Goal: Task Accomplishment & Management: Use online tool/utility

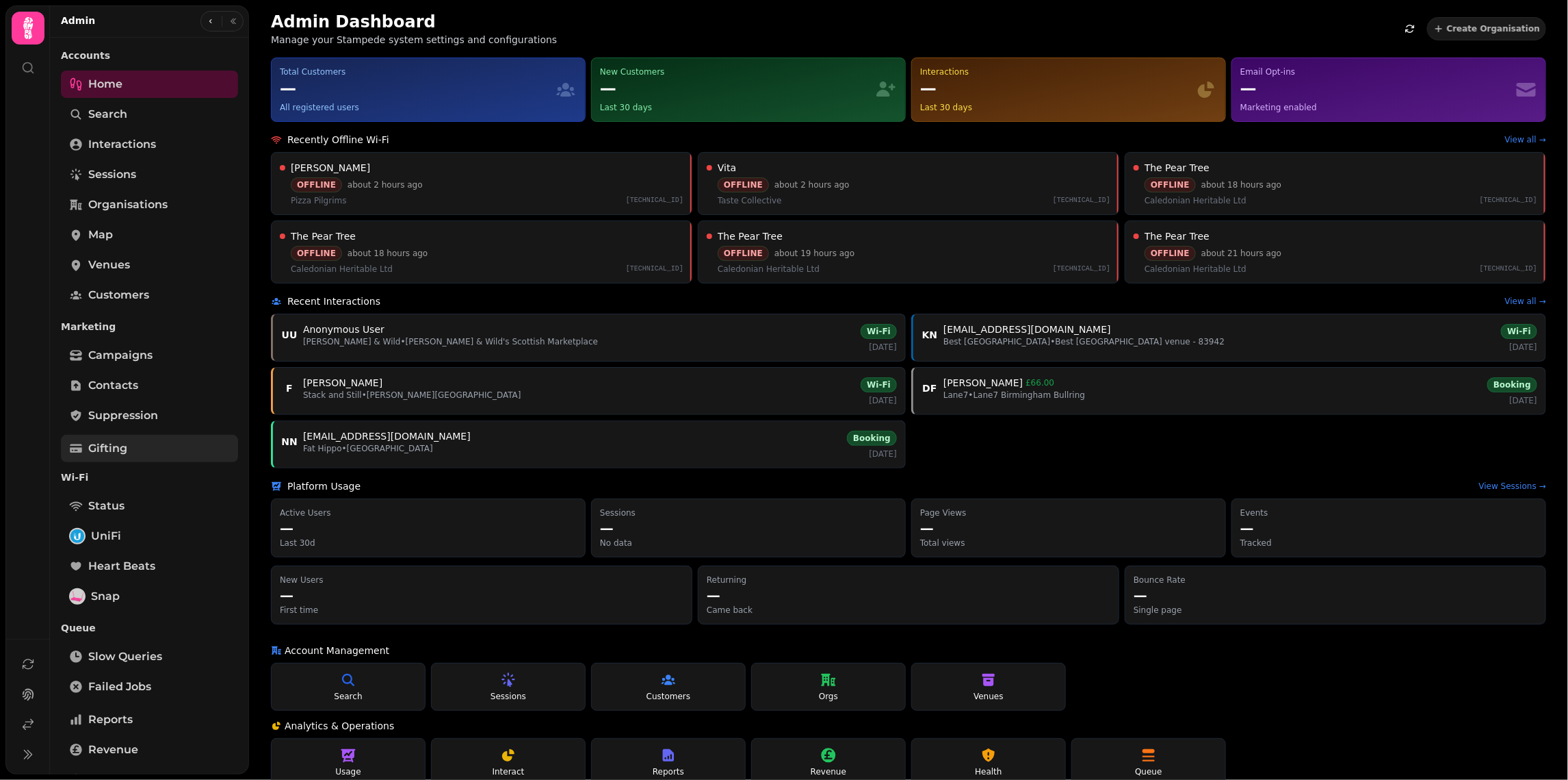
scroll to position [161, 0]
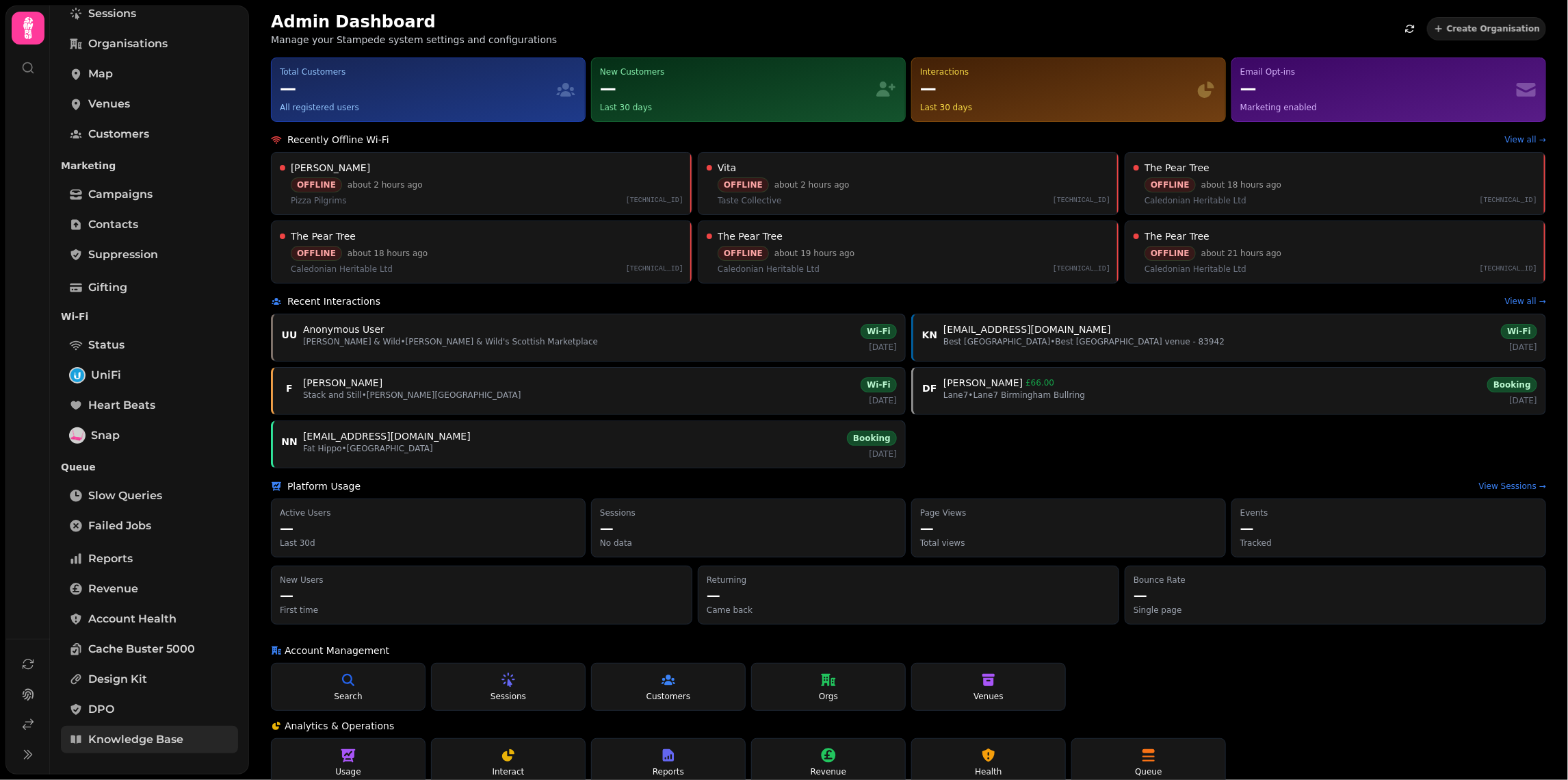
click at [162, 729] on link "Knowledge Base" at bounding box center [149, 739] width 177 height 28
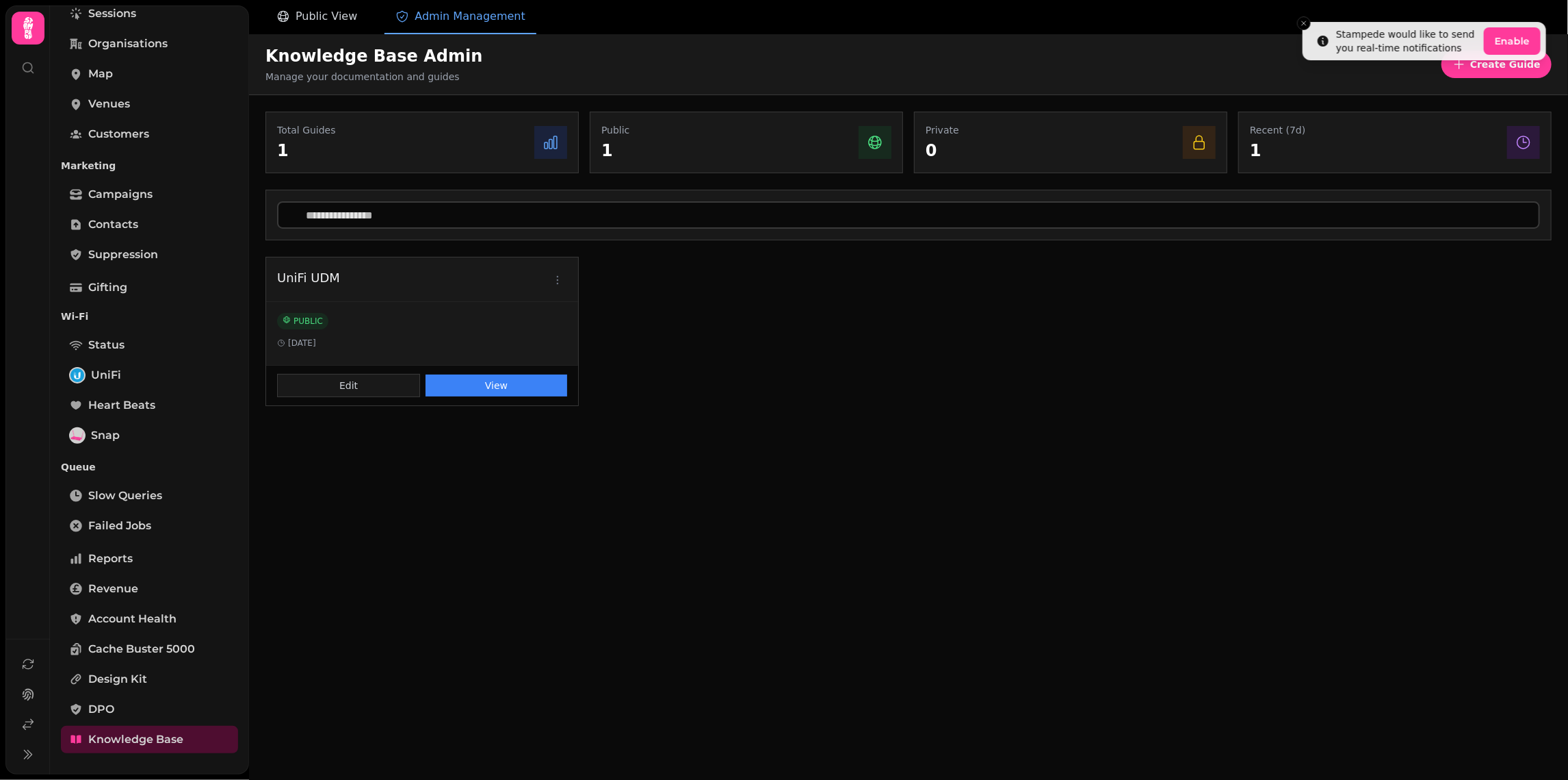
click at [342, 2] on button "Public View" at bounding box center [316, 17] width 103 height 34
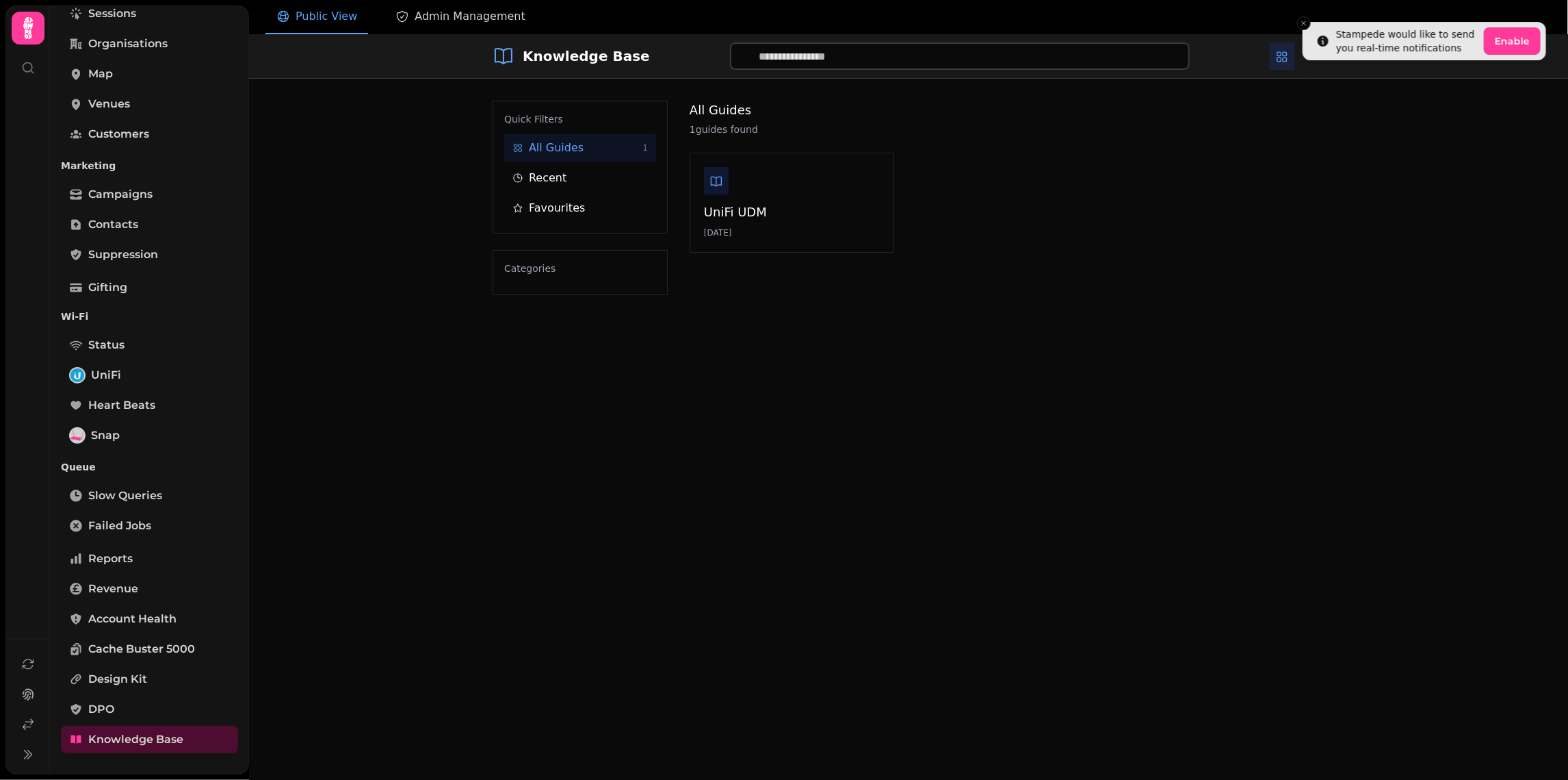
click at [438, 19] on span "Admin Management" at bounding box center [469, 16] width 110 height 16
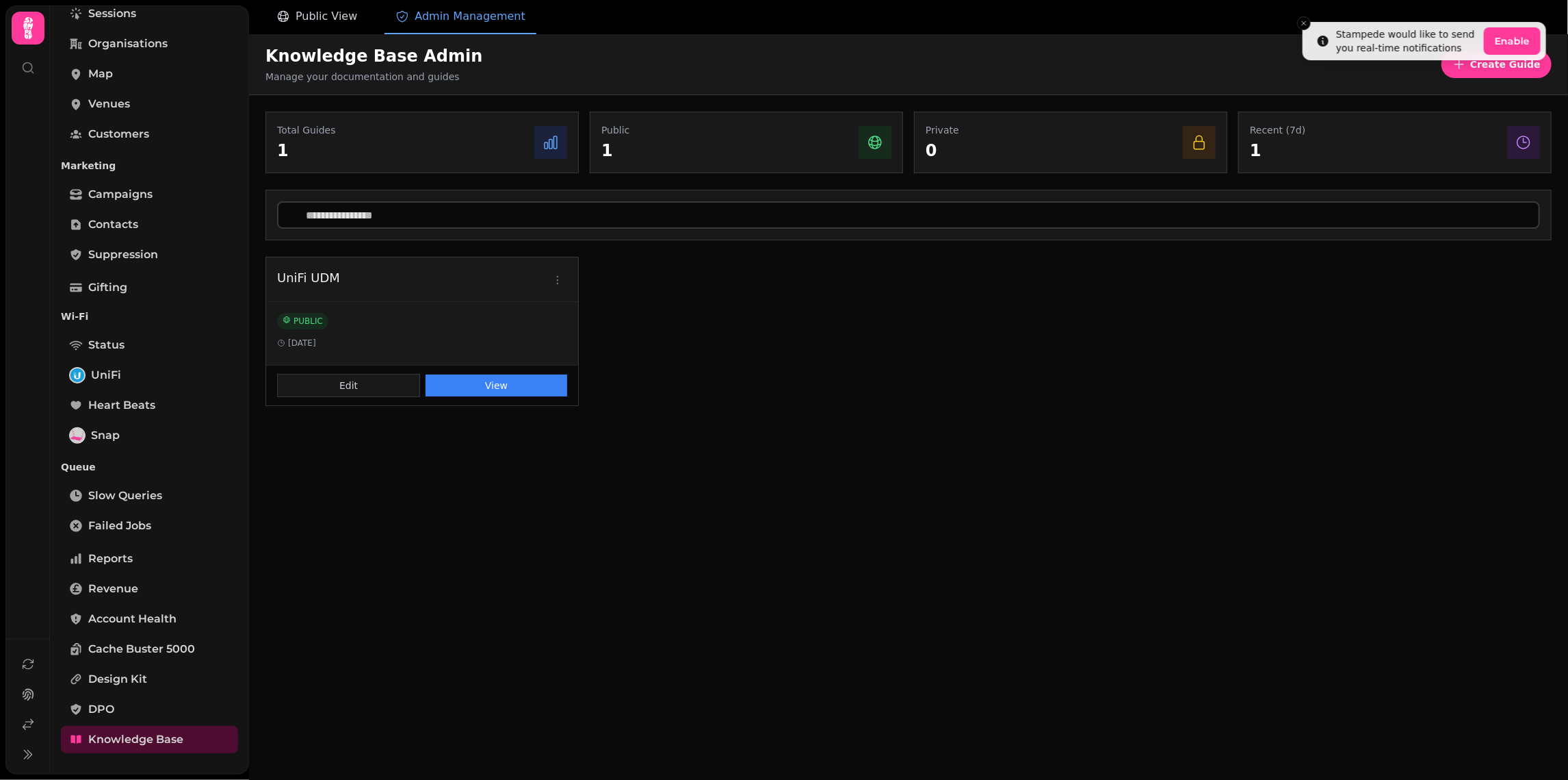
click at [349, 20] on span "Public View" at bounding box center [326, 16] width 62 height 16
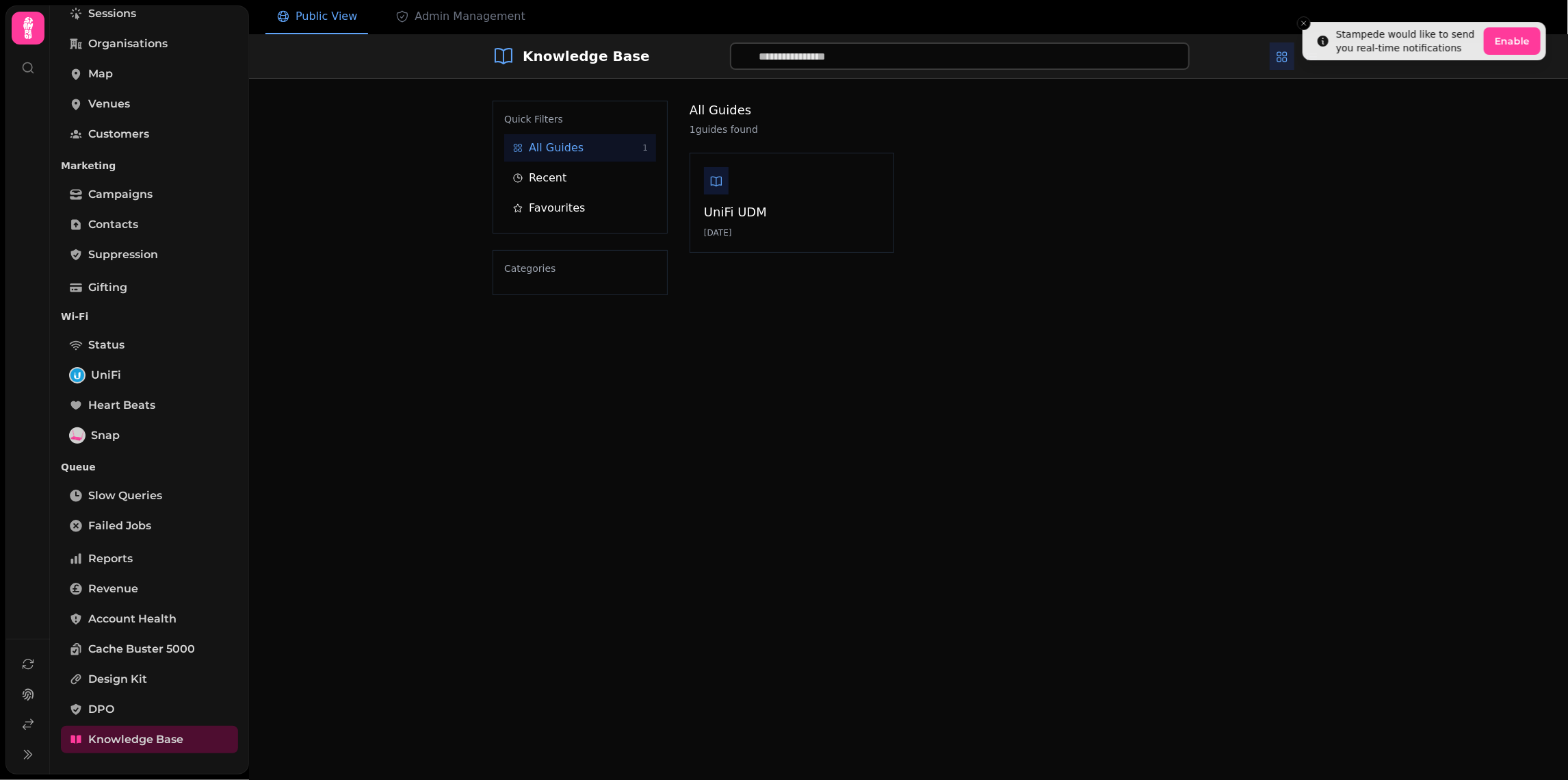
click at [362, 281] on div "Knowledge Base Quick Filters All Guides 1 Recent Favourites Categories All Guid…" at bounding box center [908, 424] width 1319 height 780
click at [1302, 24] on icon "Close toast" at bounding box center [1304, 22] width 8 height 8
click at [1276, 341] on div "Knowledge Base Quick Filters All Guides 1 Recent Favourites Categories All Guid…" at bounding box center [908, 424] width 1319 height 780
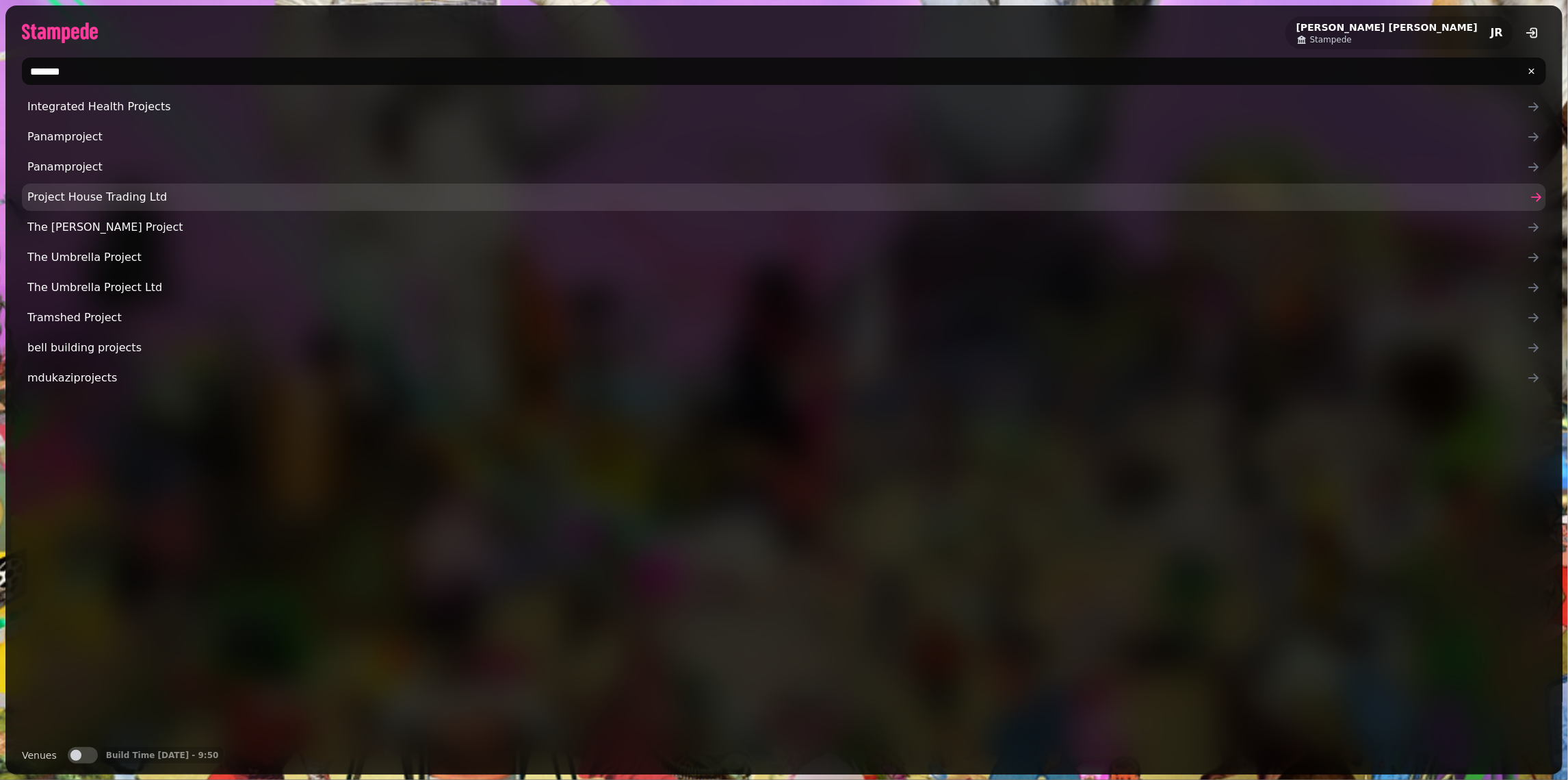
type input "*******"
click at [101, 197] on span "Project House Trading Ltd" at bounding box center [777, 197] width 1499 height 16
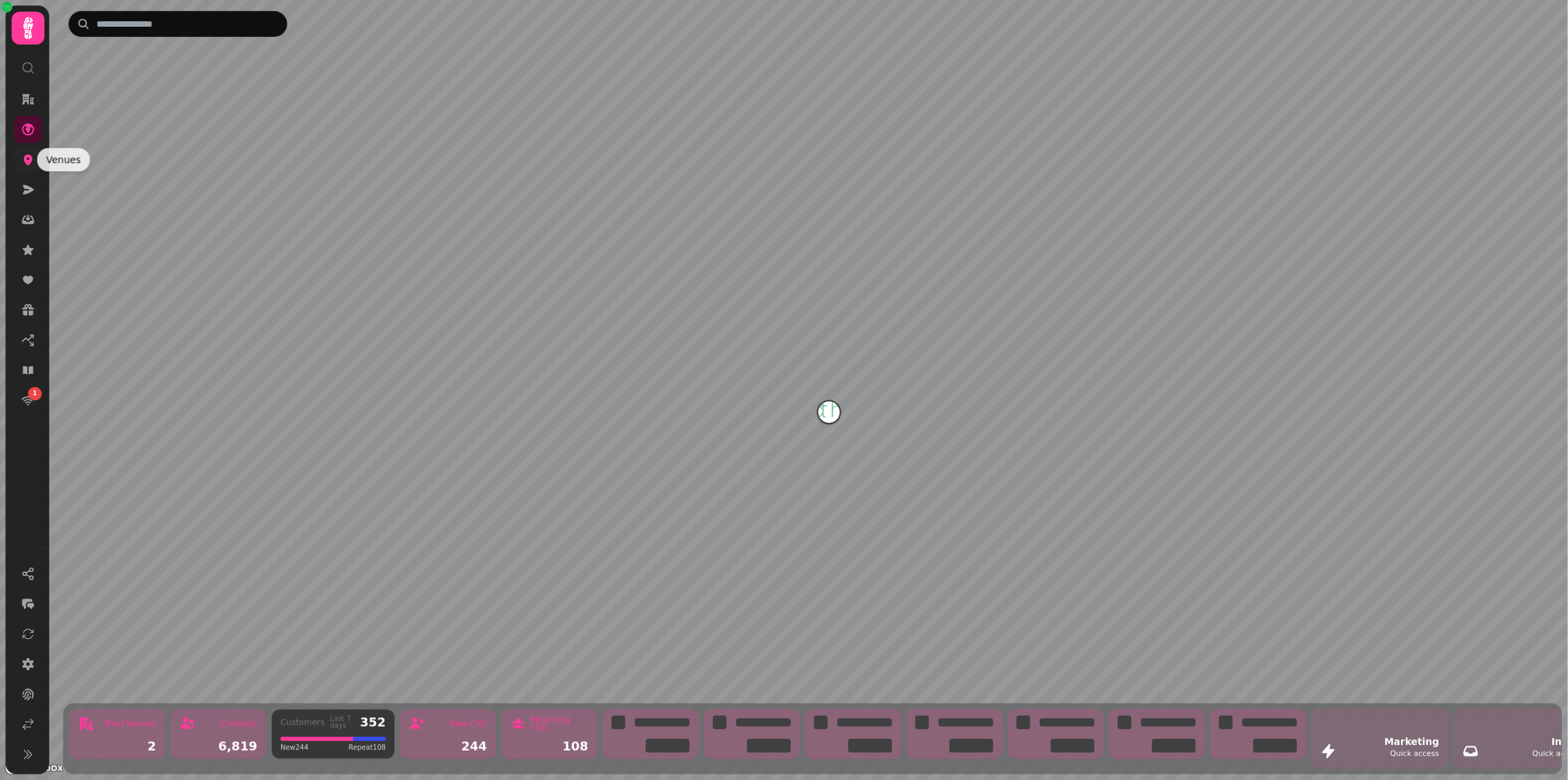
click at [21, 158] on icon at bounding box center [28, 159] width 13 height 13
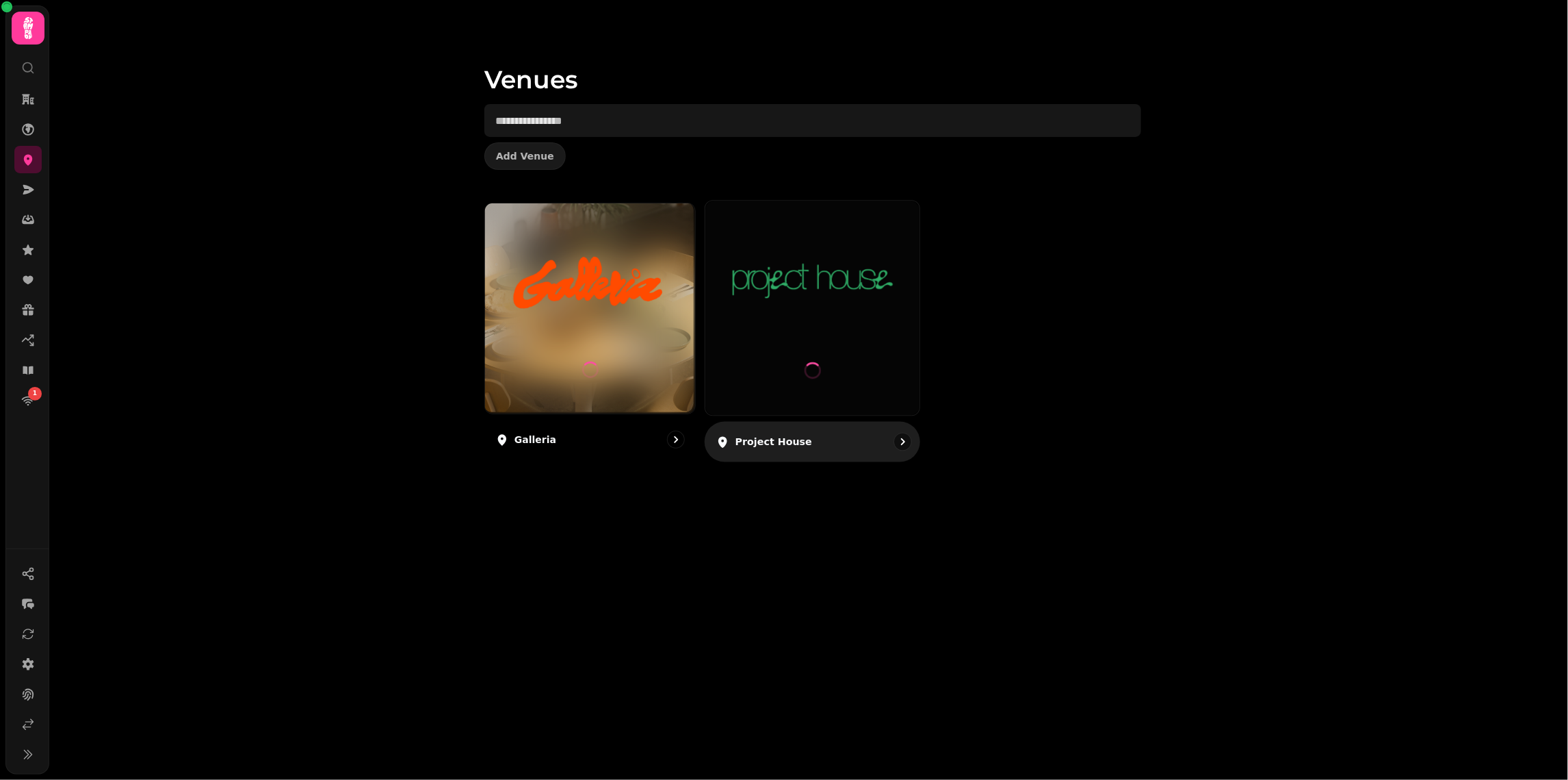
click at [814, 322] on img at bounding box center [813, 281] width 161 height 89
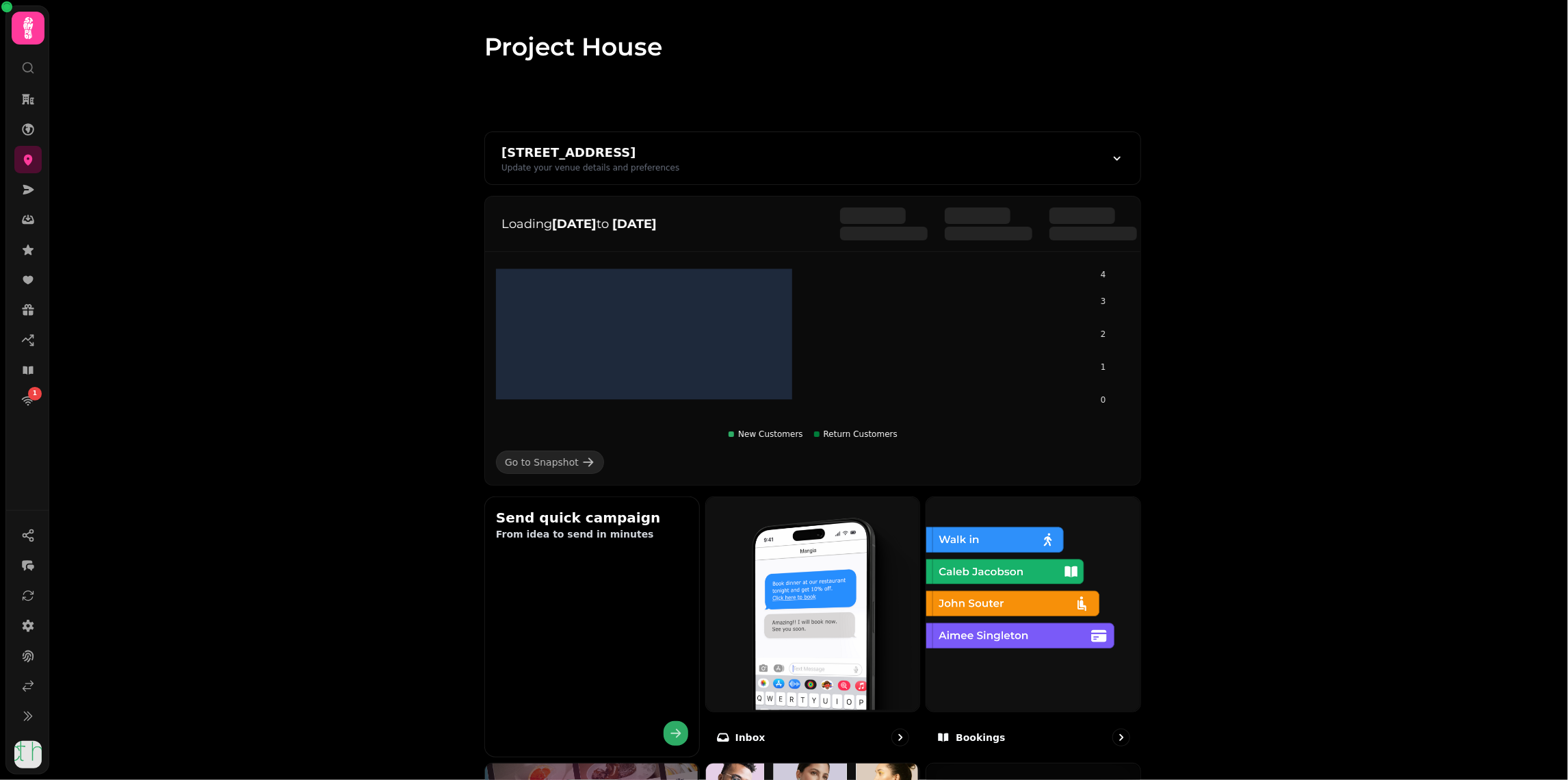
scroll to position [607, 0]
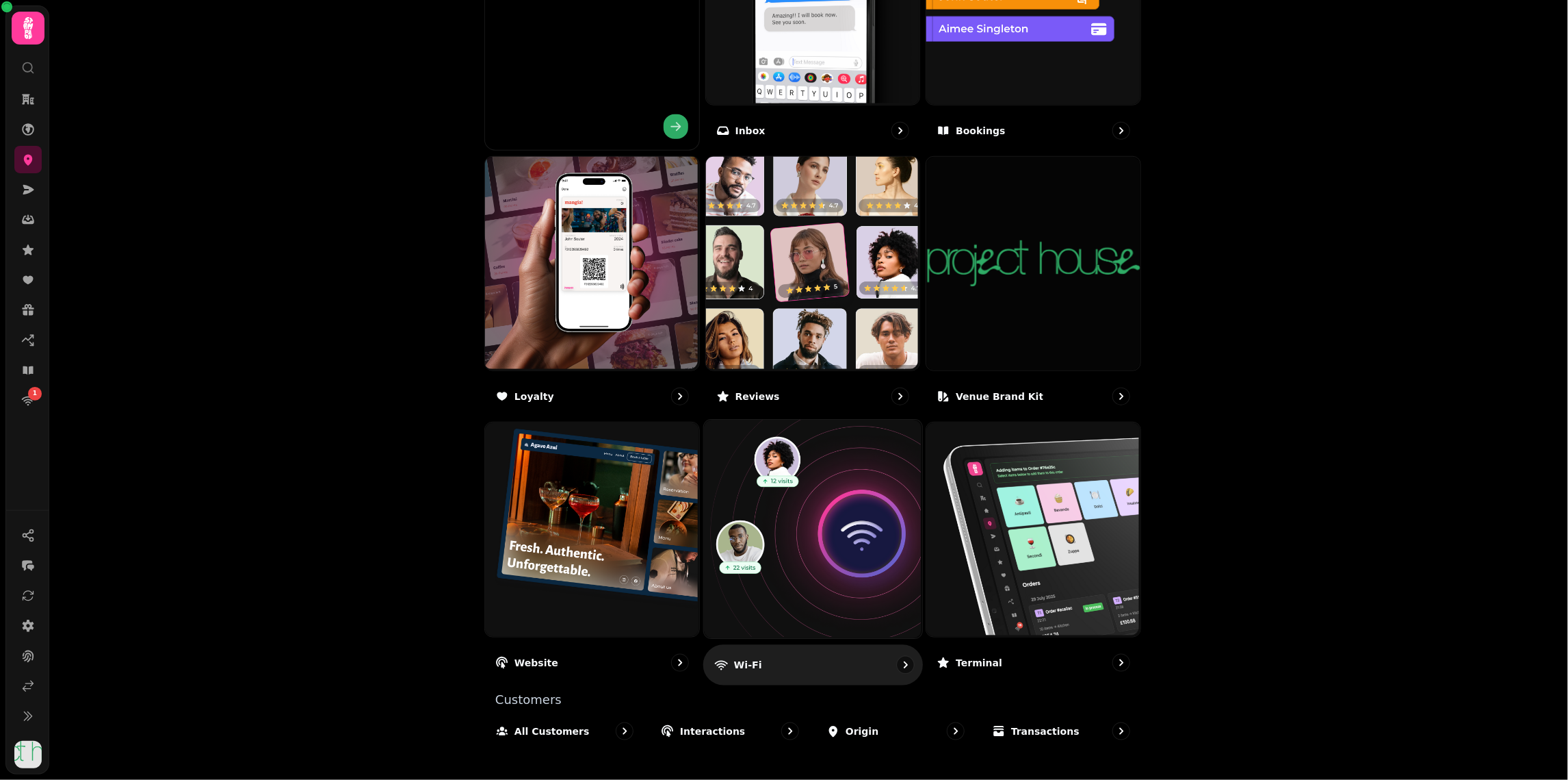
click at [859, 455] on img at bounding box center [811, 528] width 218 height 218
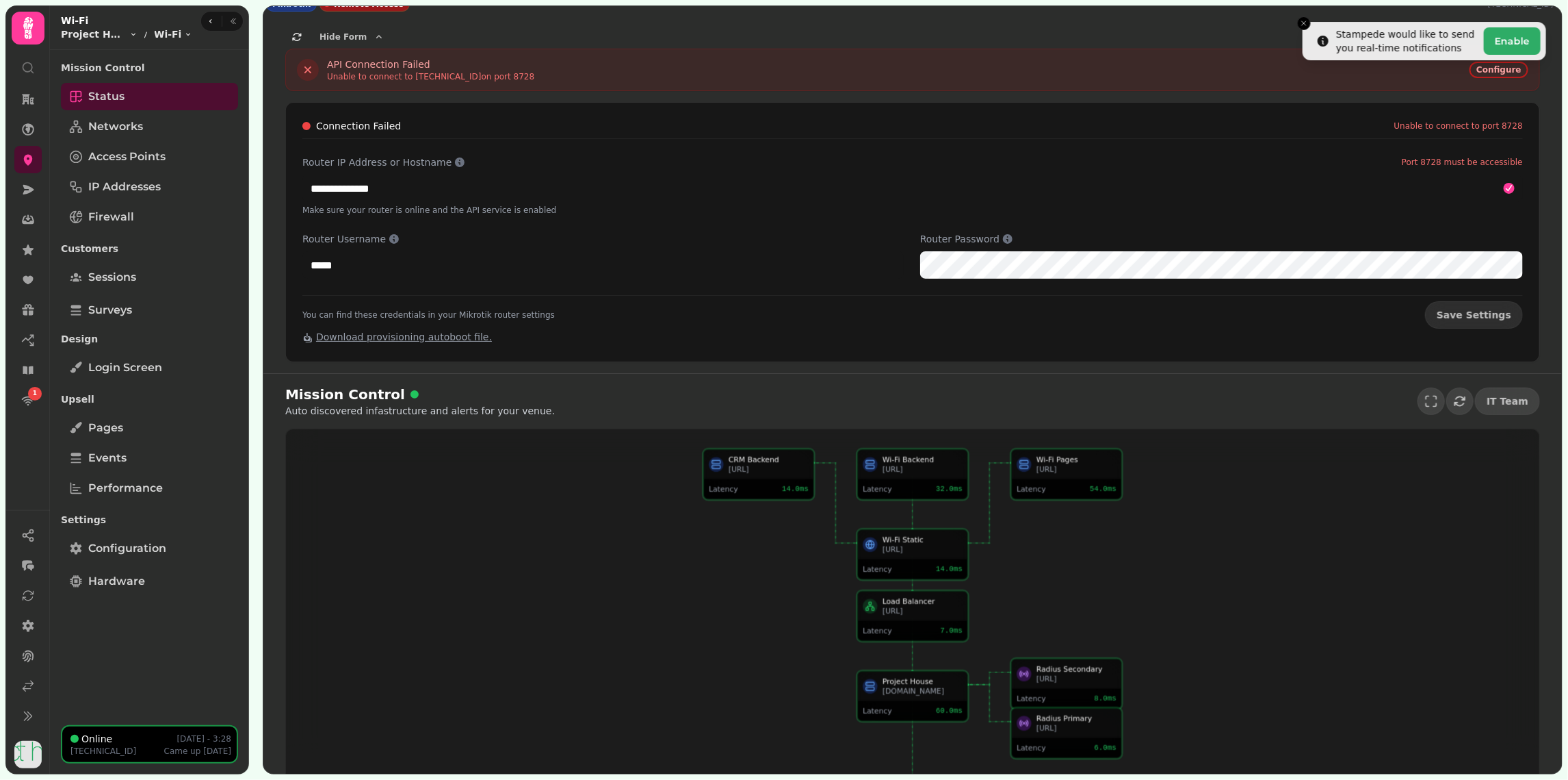
scroll to position [65, 0]
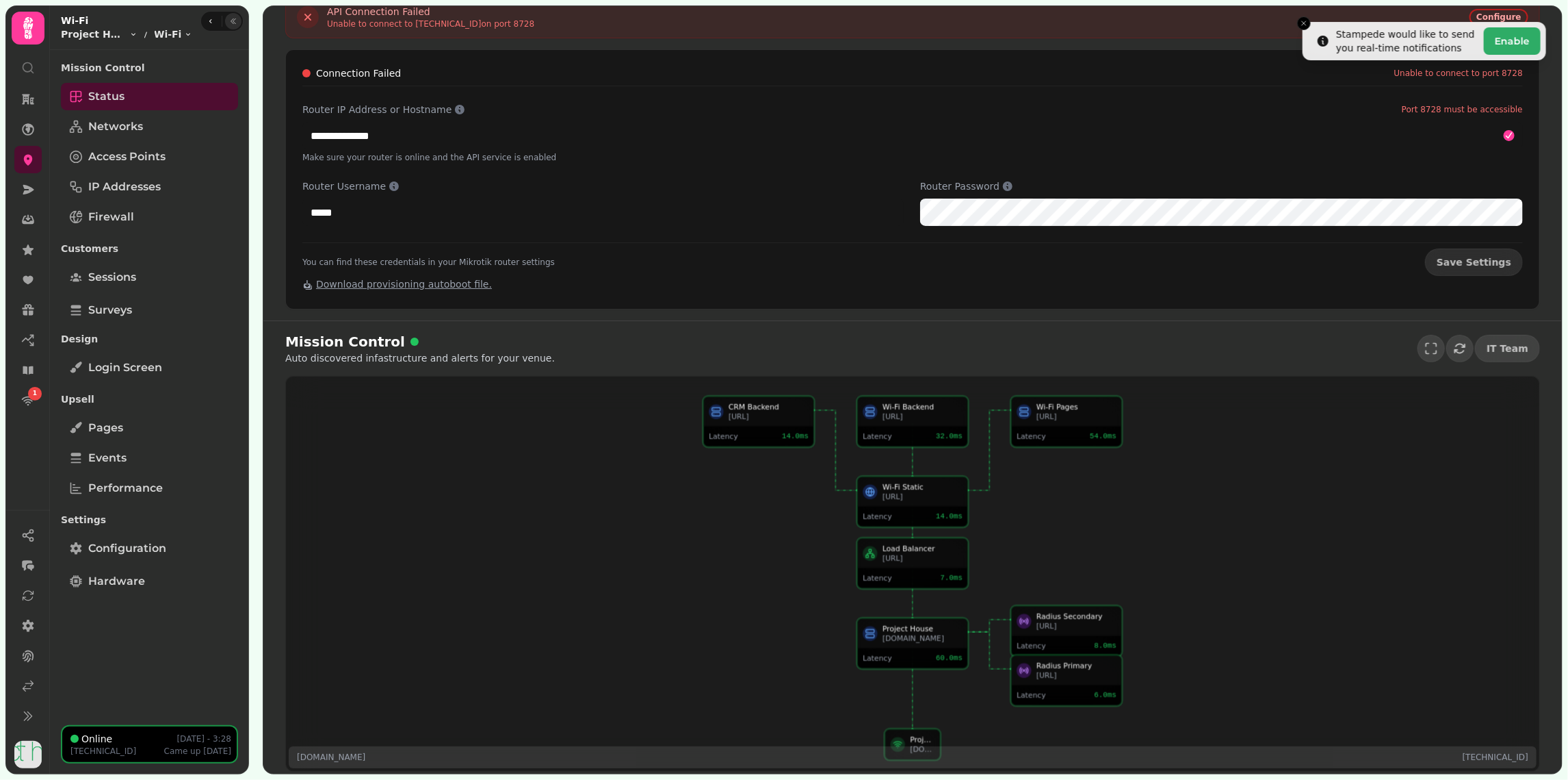
click at [231, 25] on button "button" at bounding box center [233, 21] width 16 height 16
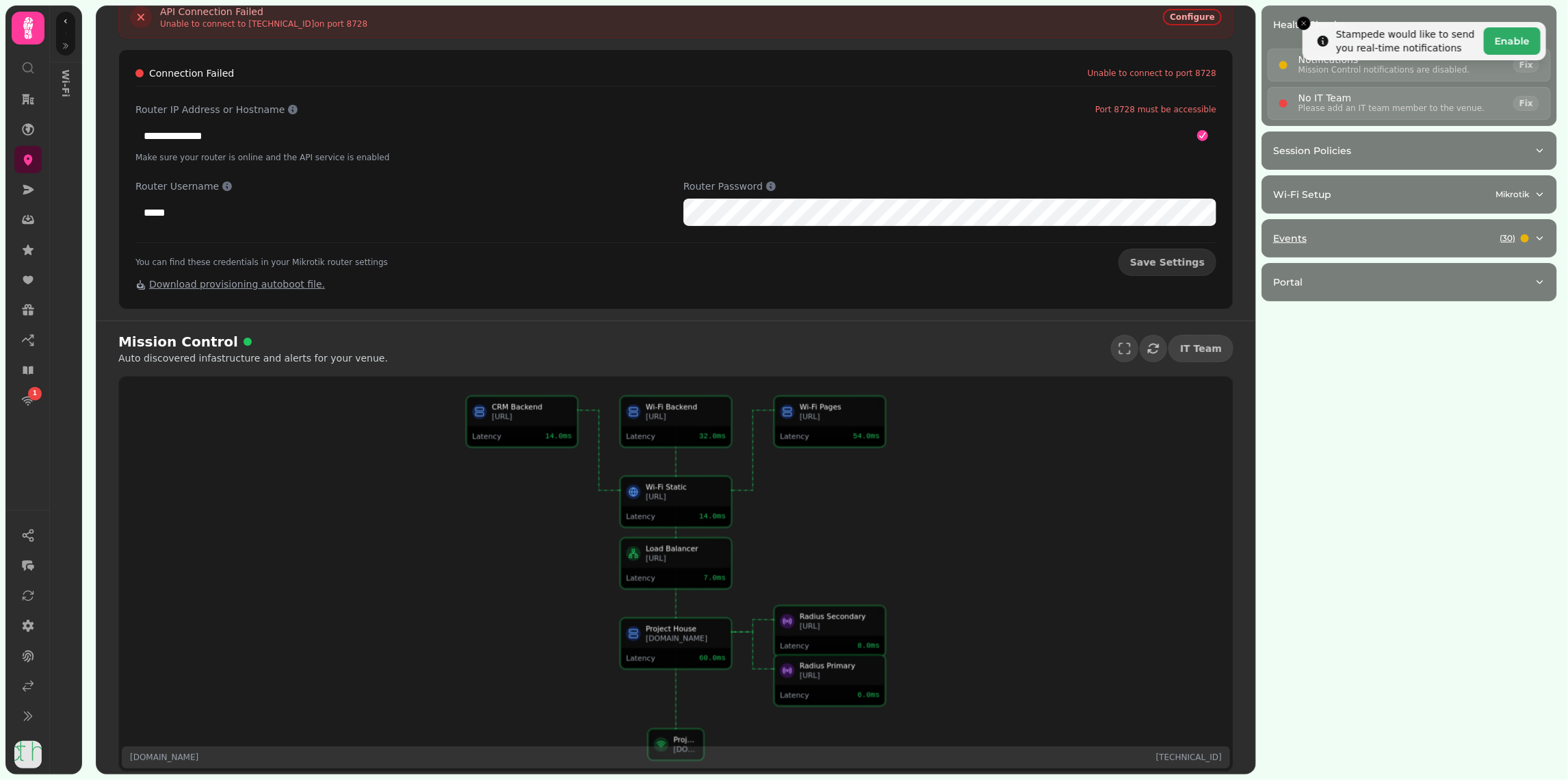
click at [1416, 240] on div "Events ( 30 )" at bounding box center [1404, 238] width 262 height 13
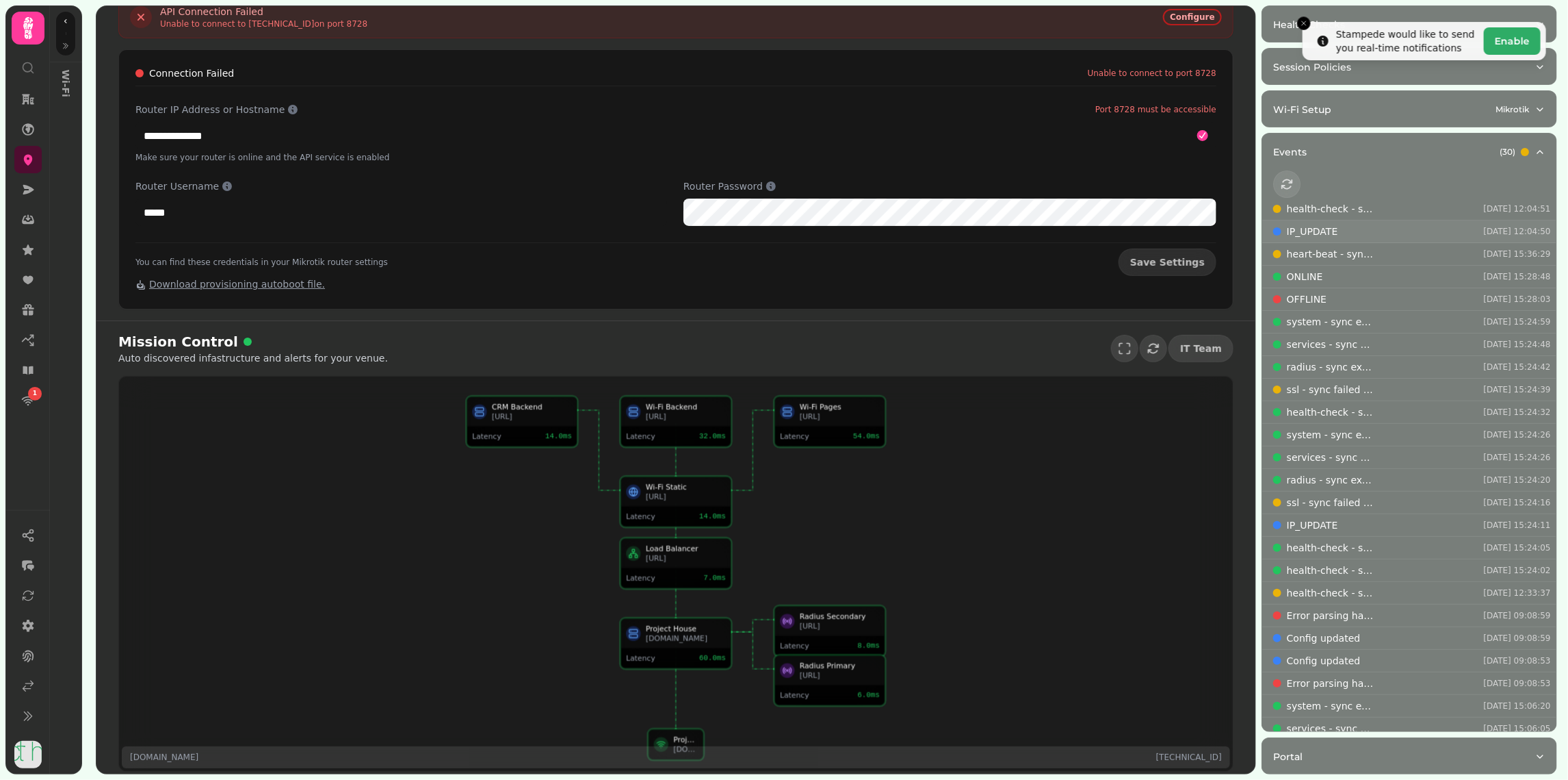
click at [1318, 227] on p "IP_UPDATE" at bounding box center [1312, 231] width 51 height 13
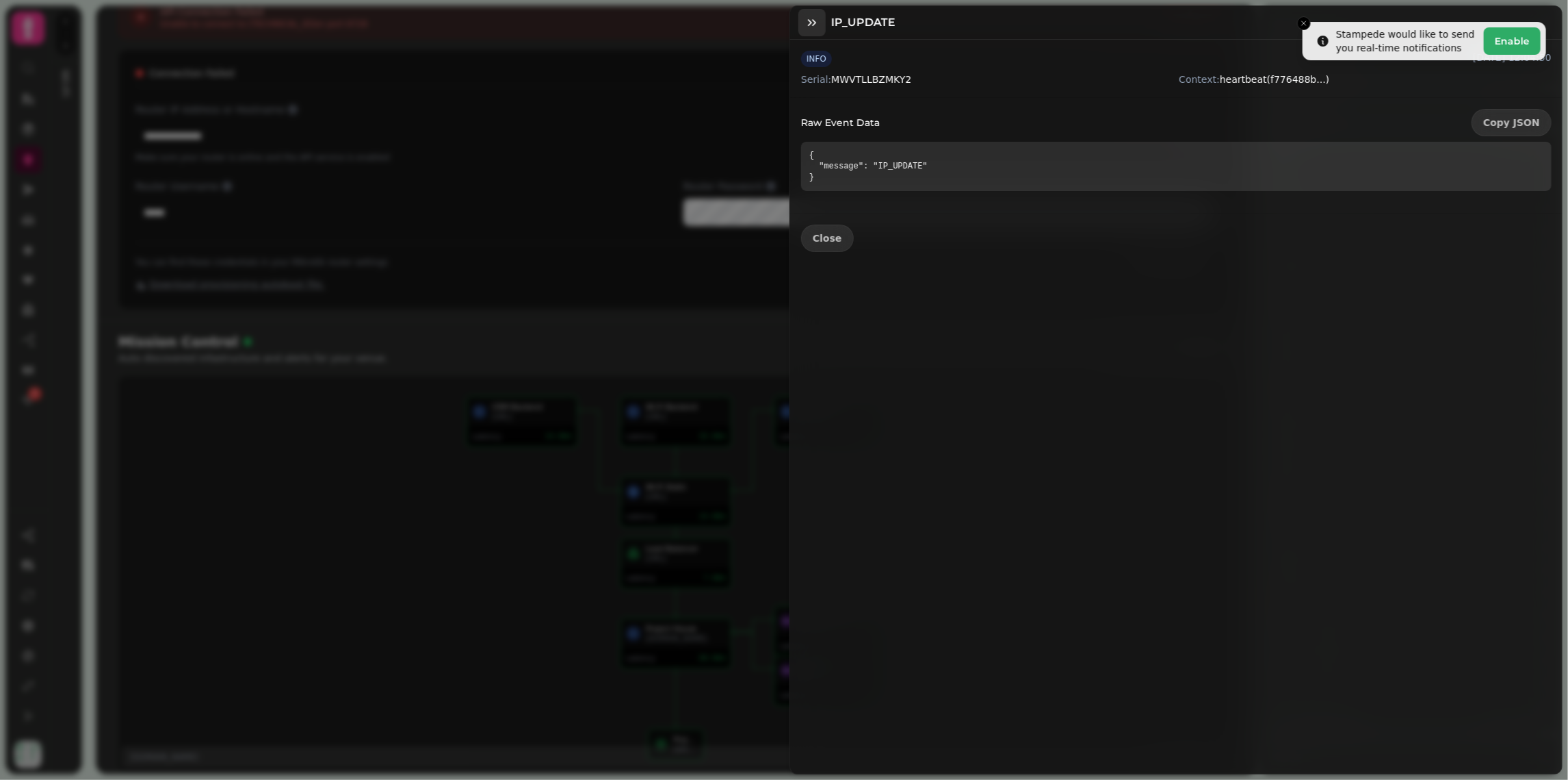
click at [807, 25] on icon "button" at bounding box center [812, 22] width 13 height 13
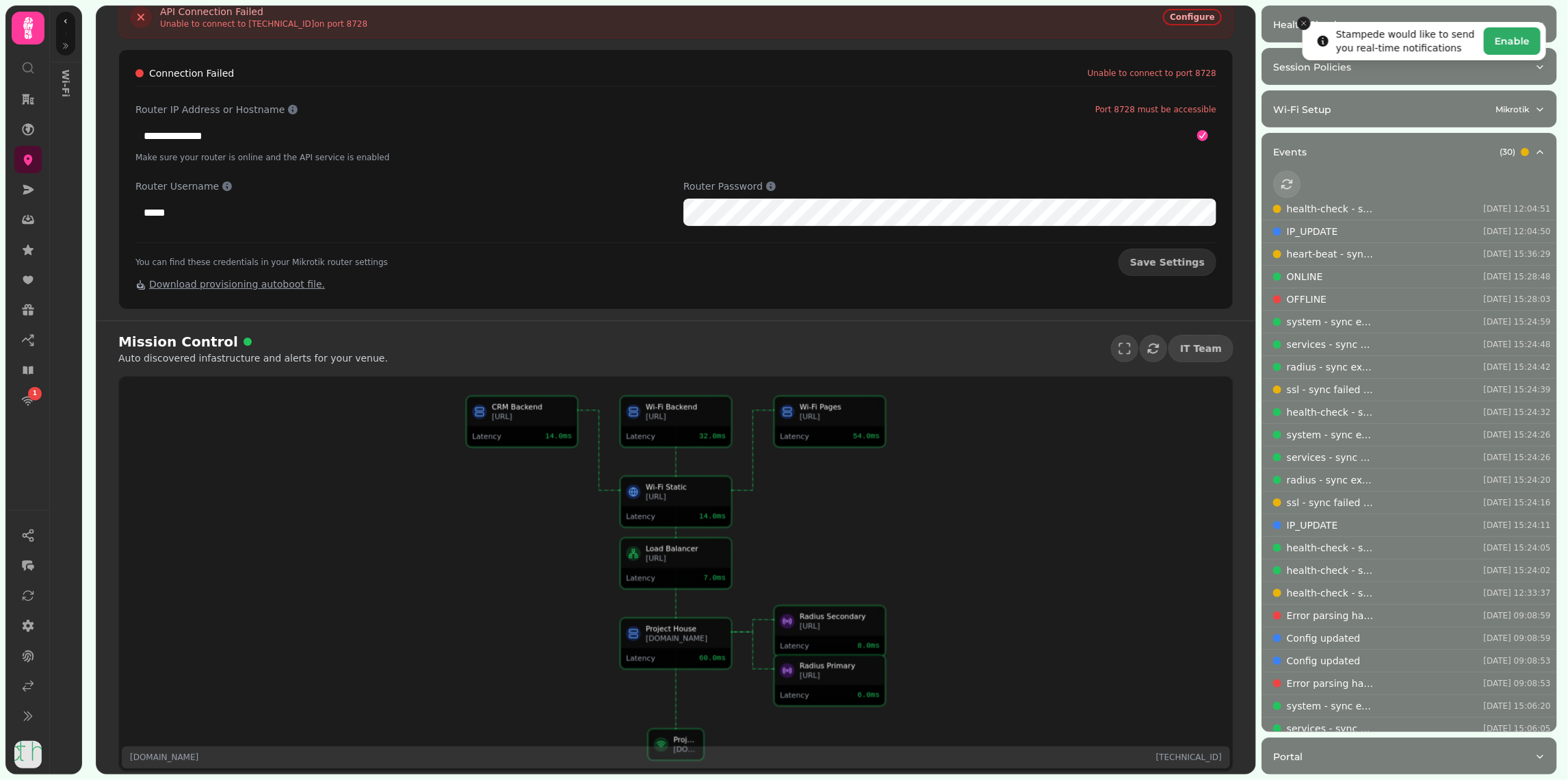
click at [1303, 22] on icon "Close toast" at bounding box center [1304, 22] width 8 height 8
click at [31, 157] on icon at bounding box center [29, 160] width 9 height 11
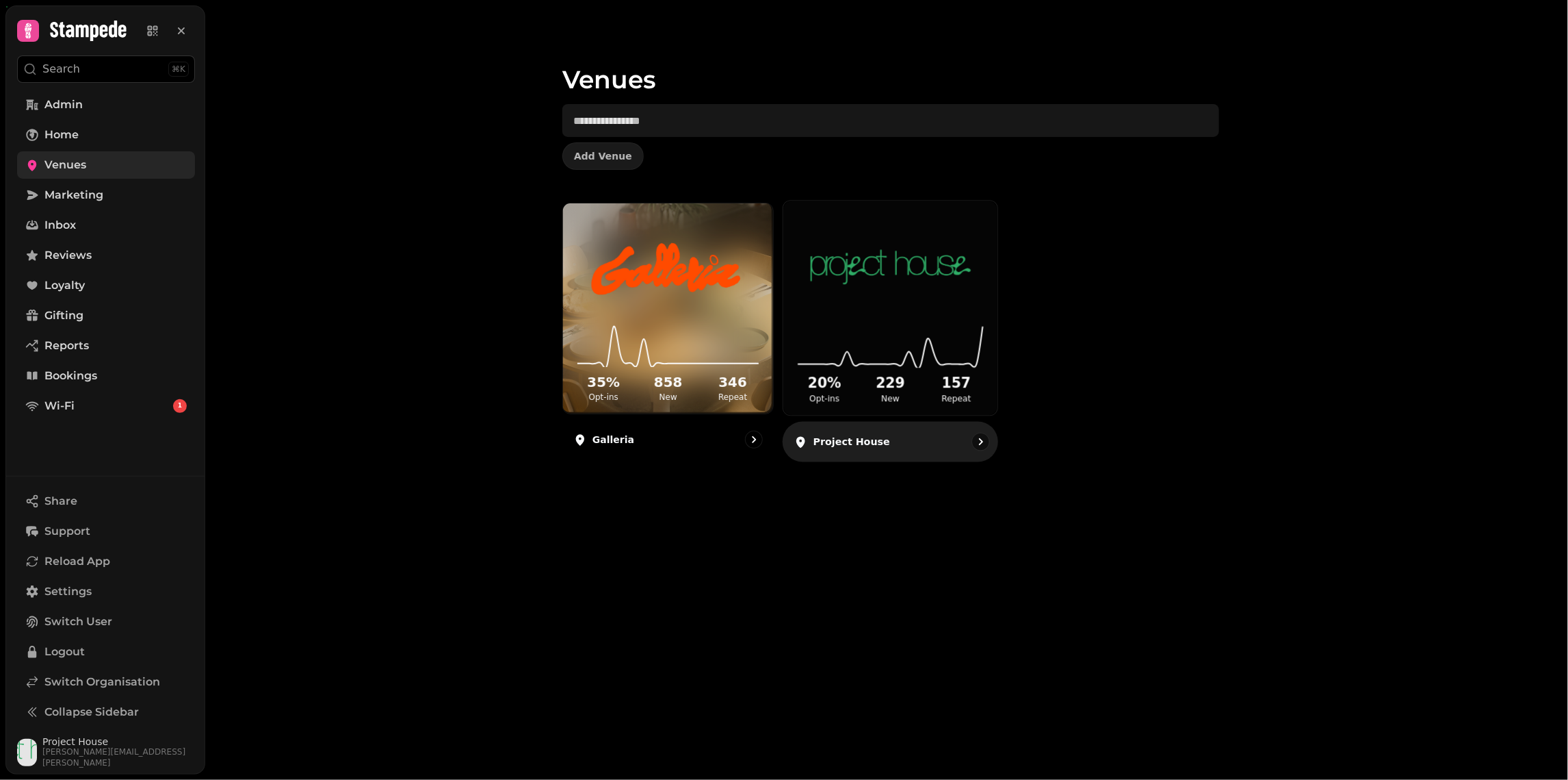
click at [914, 286] on img at bounding box center [890, 267] width 161 height 89
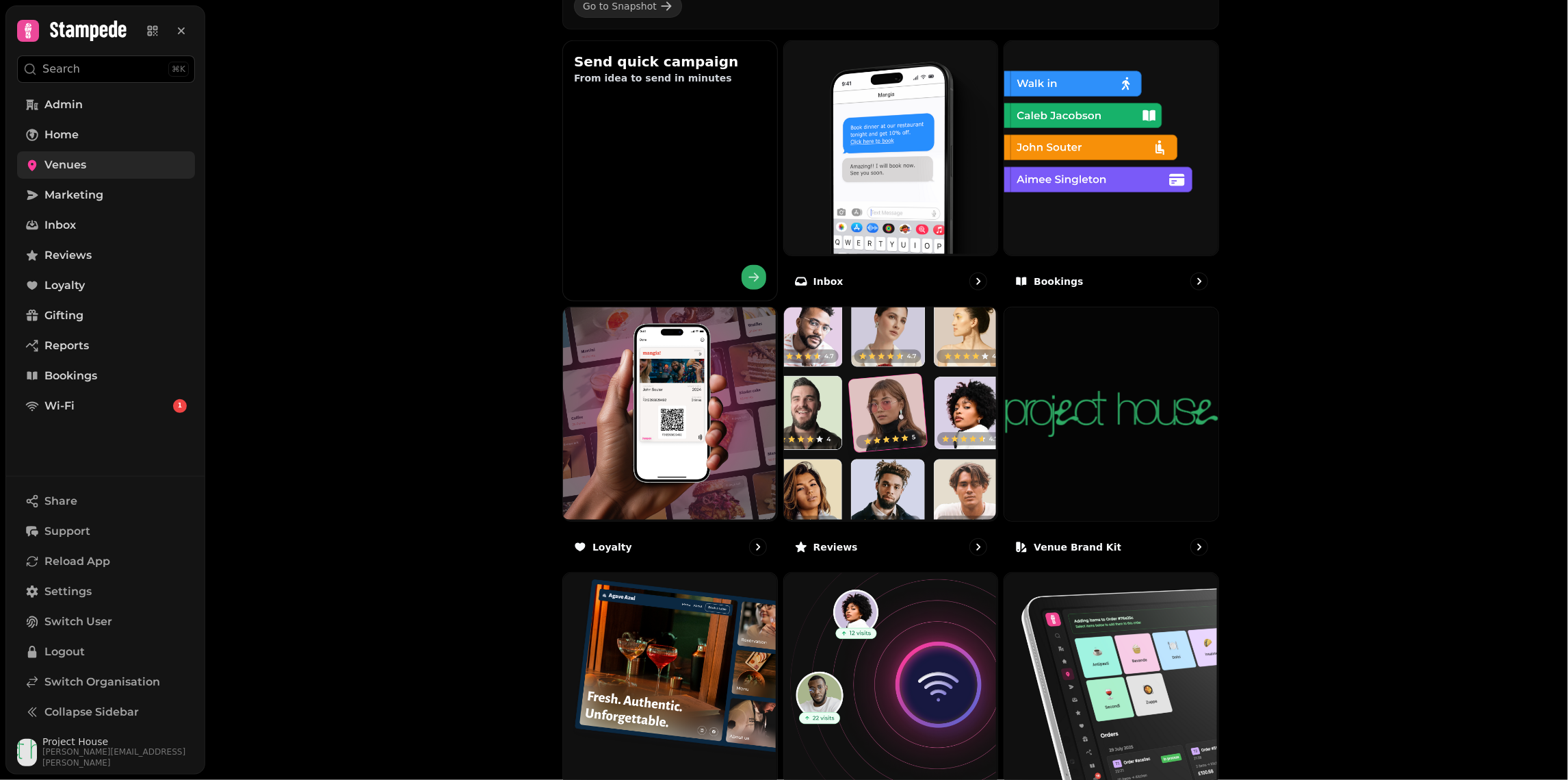
scroll to position [607, 0]
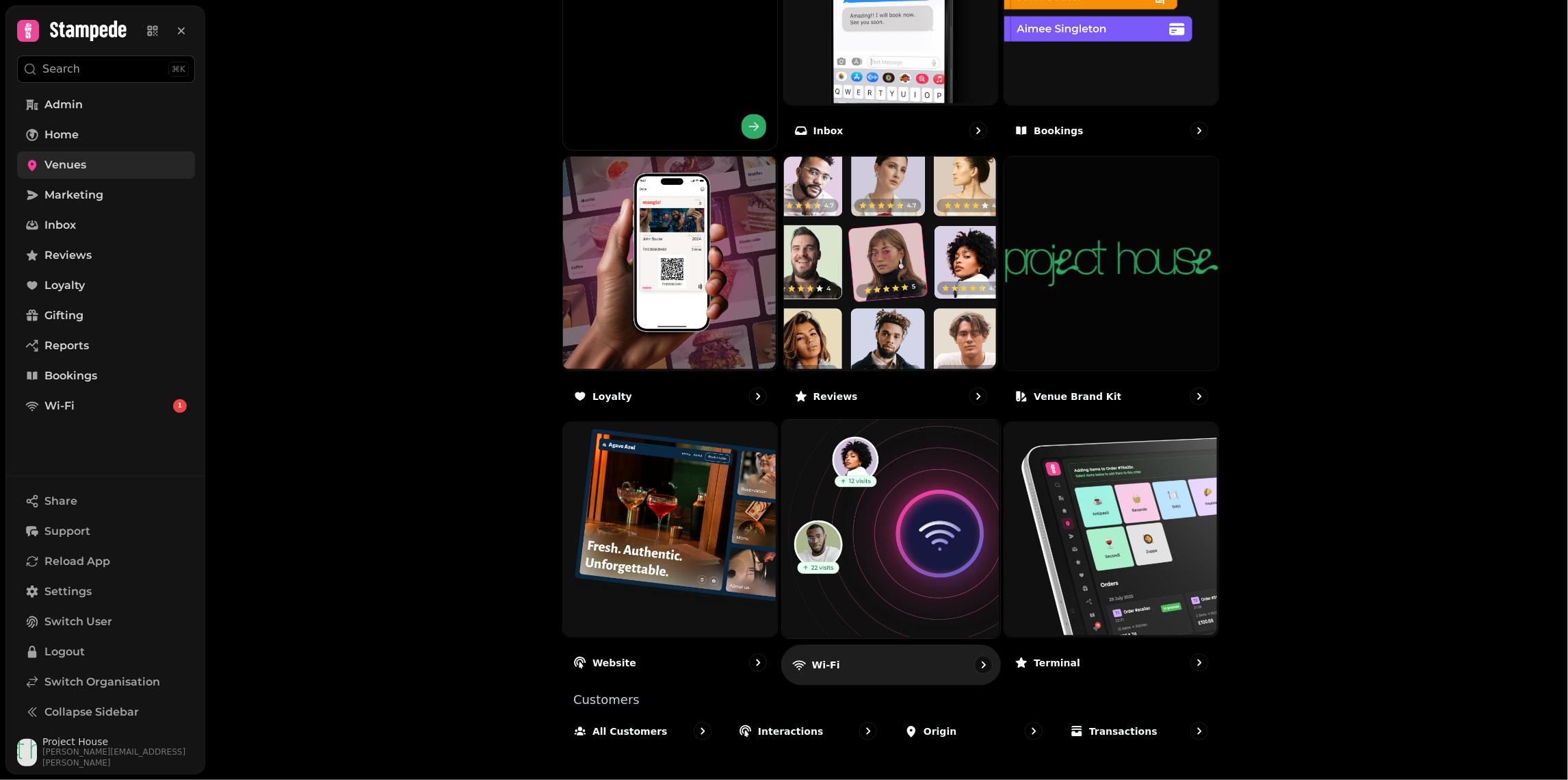
click at [903, 537] on img at bounding box center [888, 528] width 218 height 218
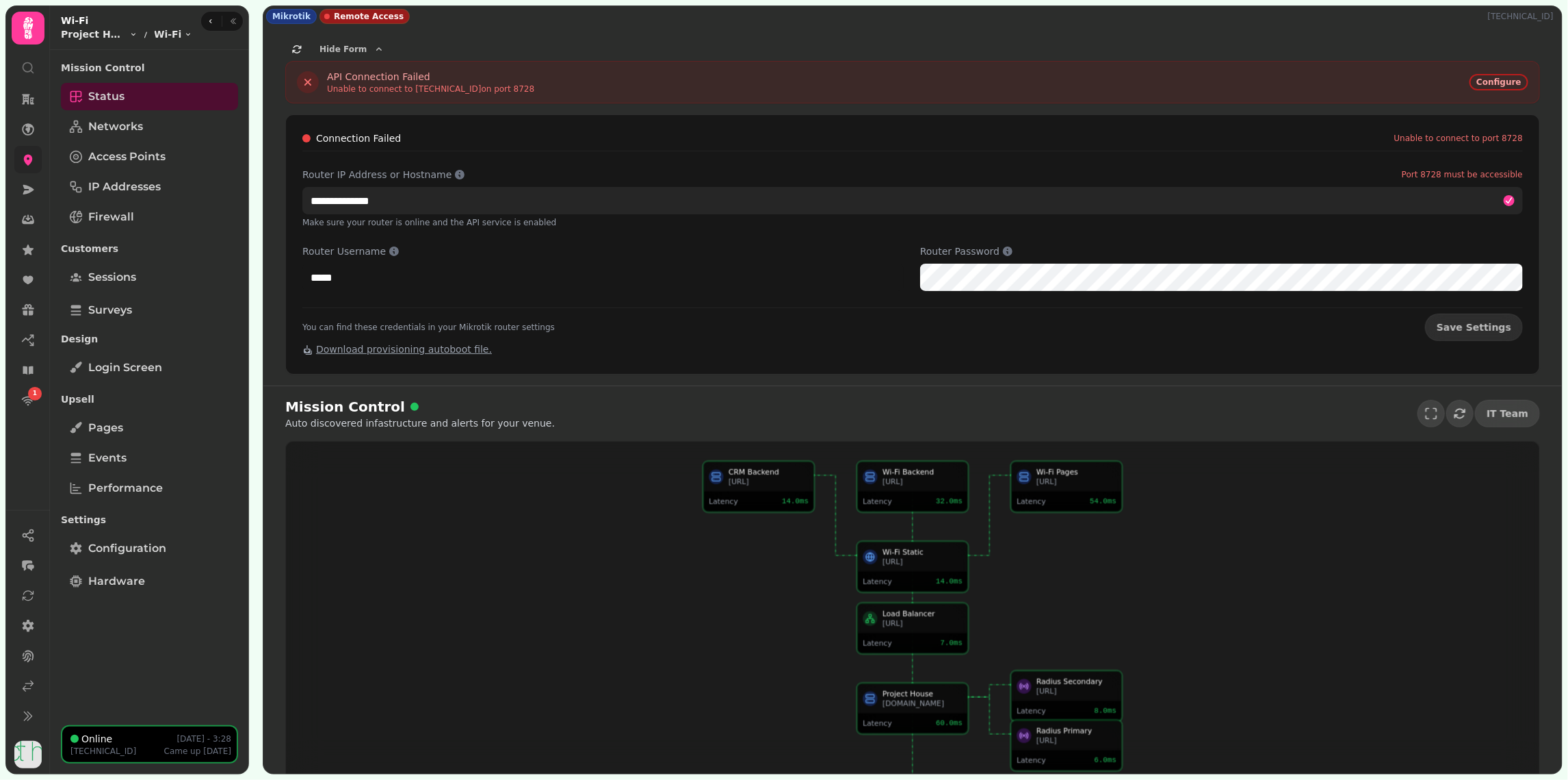
click at [463, 205] on input "**********" at bounding box center [913, 200] width 1221 height 28
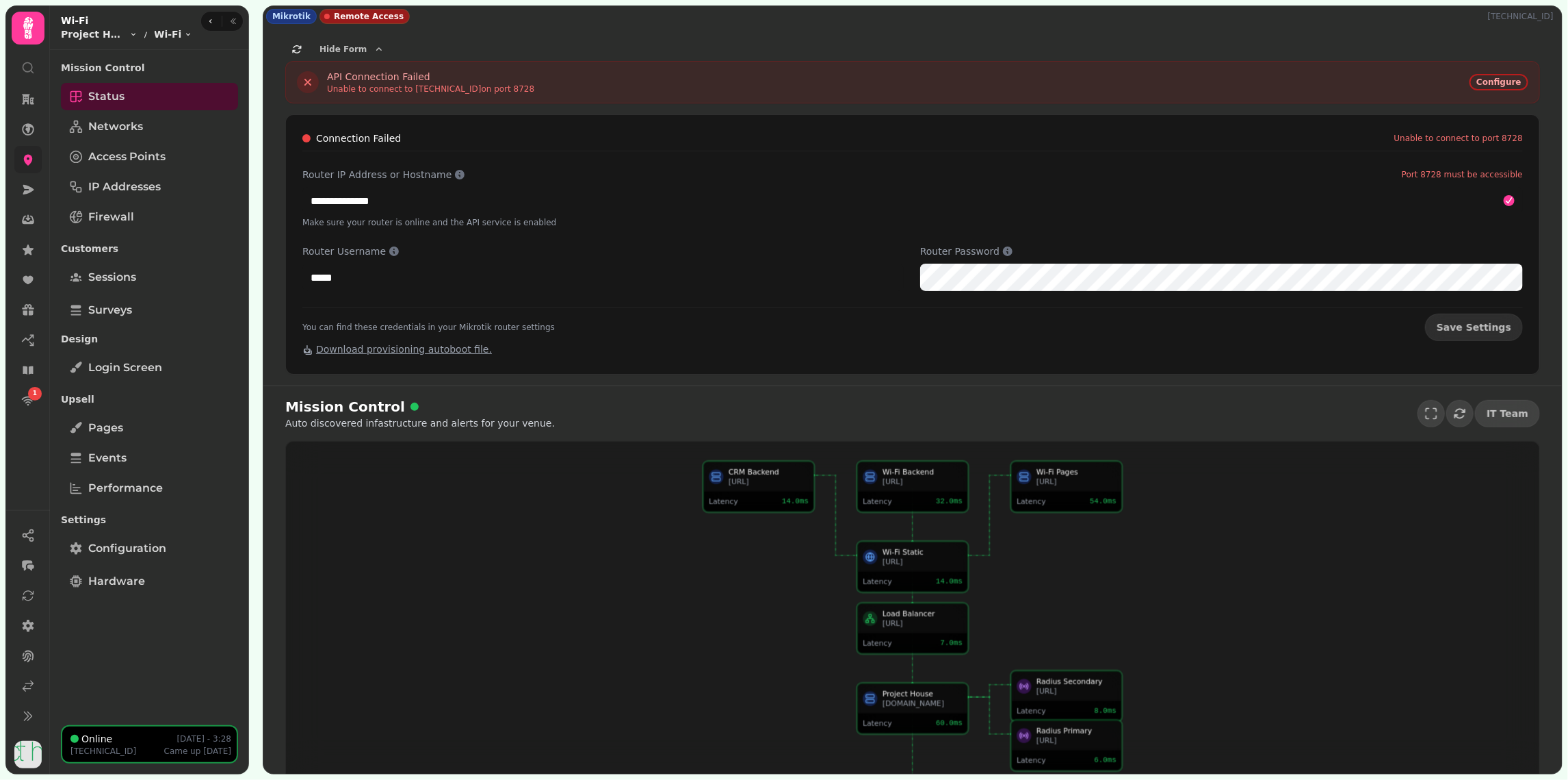
click at [1536, 17] on p "[TECHNICAL_ID]" at bounding box center [1523, 16] width 71 height 11
copy p "[TECHNICAL_ID]"
click at [1486, 29] on div "**********" at bounding box center [913, 205] width 1298 height 358
click at [420, 212] on div "**********" at bounding box center [913, 200] width 1221 height 28
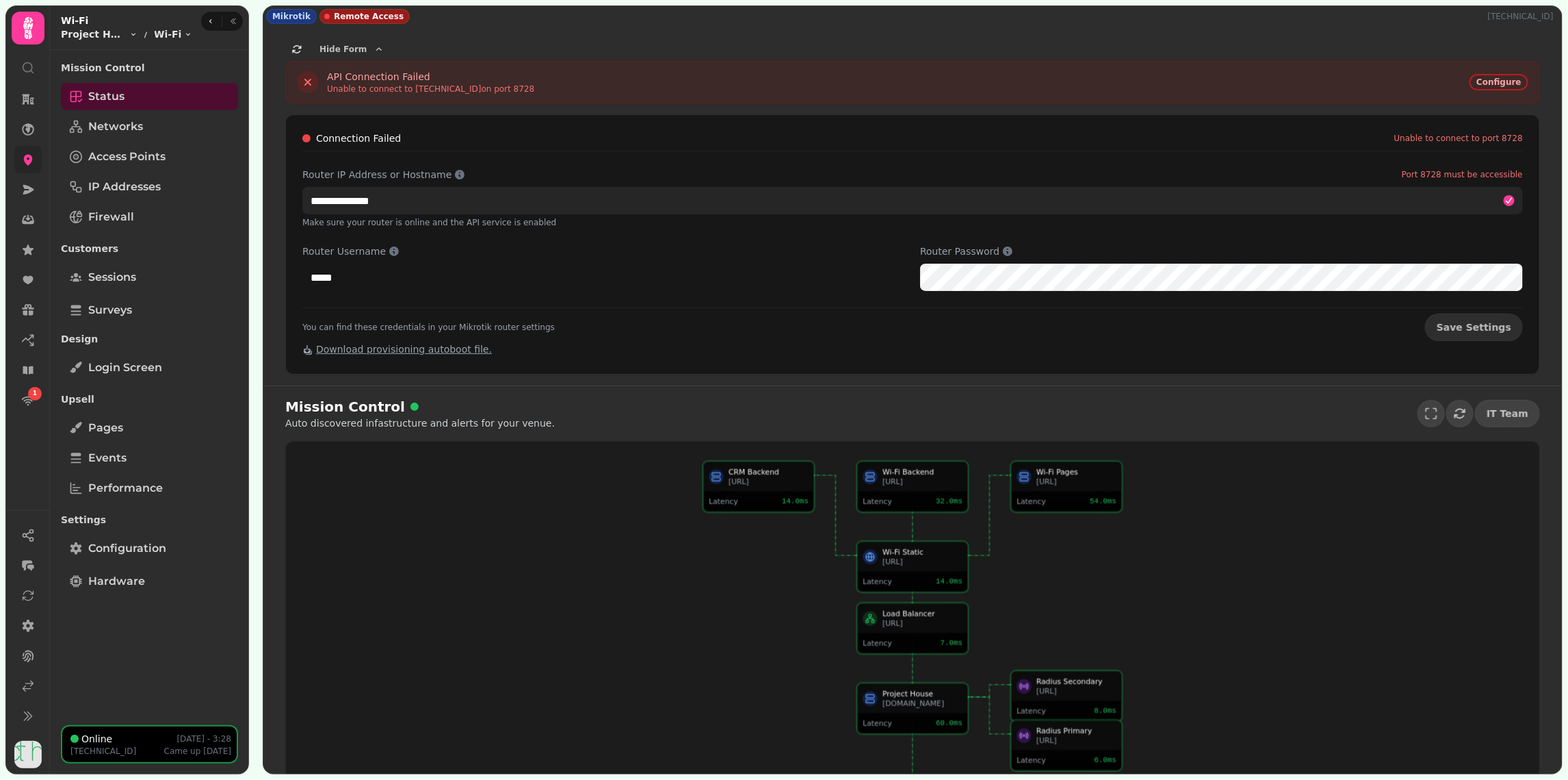
click at [429, 203] on input "**********" at bounding box center [913, 200] width 1221 height 28
paste input "text"
type input "**********"
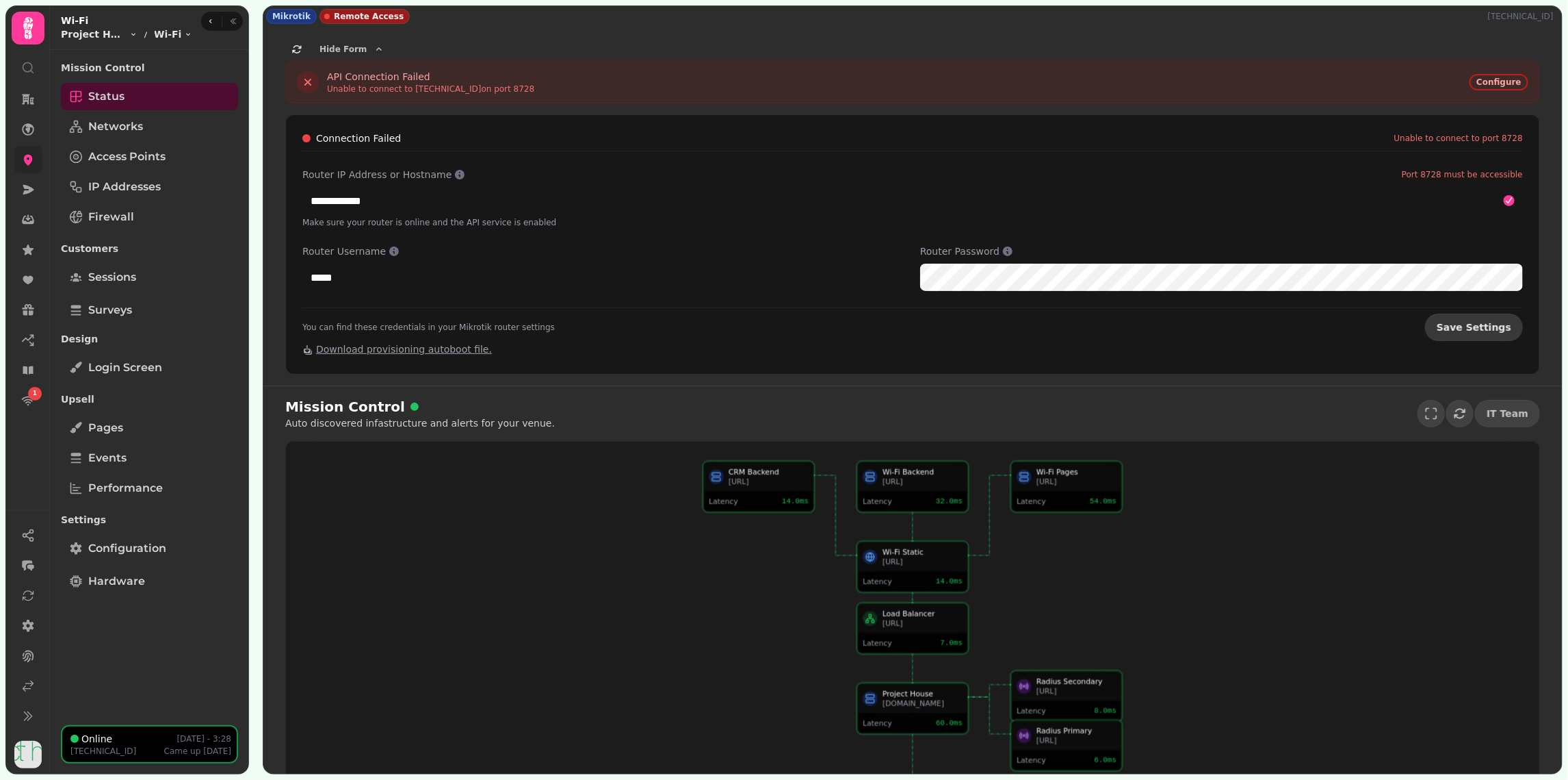
click at [1498, 330] on span "Save Settings" at bounding box center [1474, 327] width 75 height 10
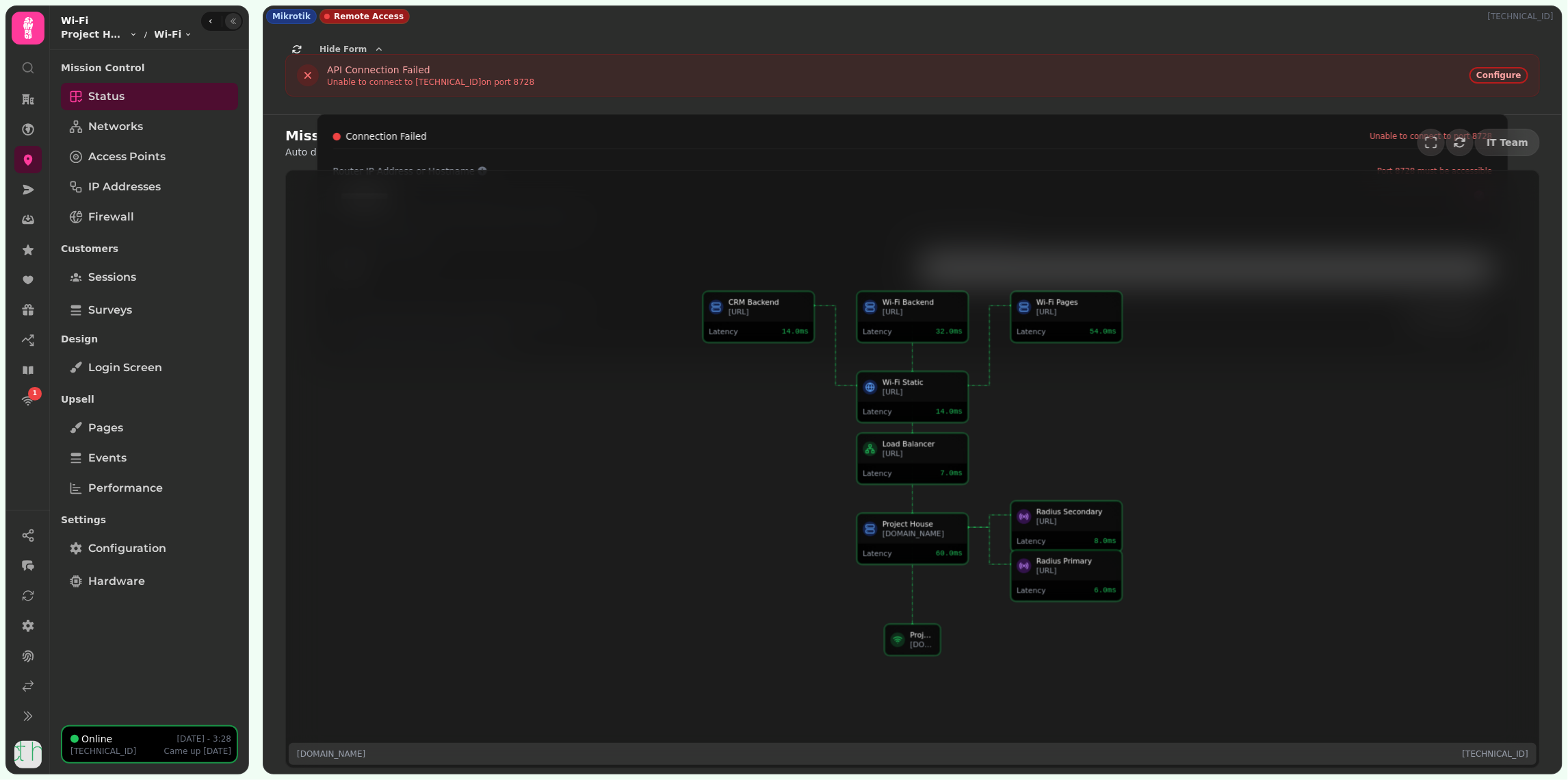
click at [236, 19] on icon "button" at bounding box center [233, 21] width 8 height 8
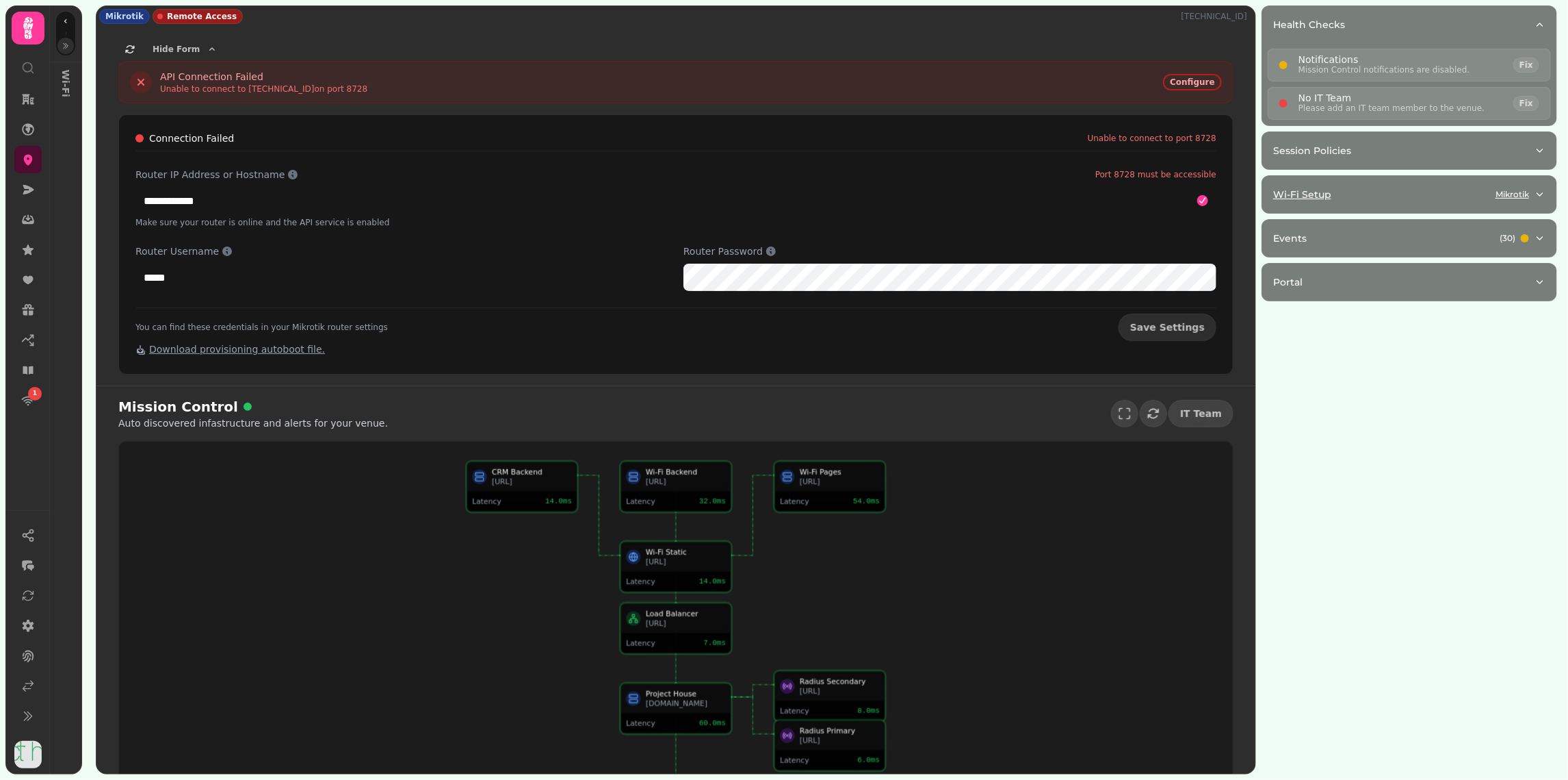
click at [1415, 200] on button "Wi-Fi Setup Mikrotik" at bounding box center [1408, 194] width 294 height 37
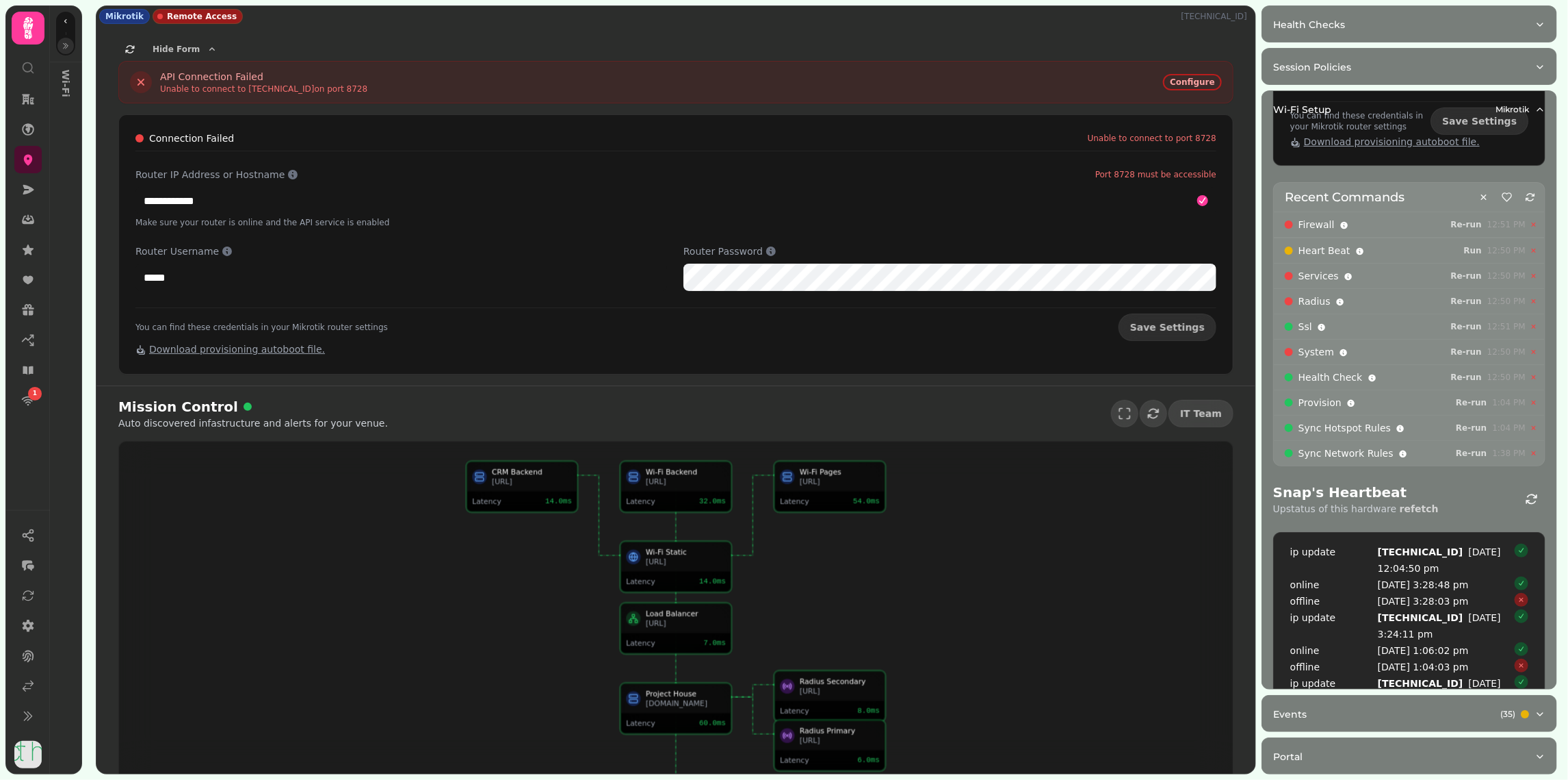
scroll to position [364, 0]
click at [1474, 223] on span "Re-run" at bounding box center [1466, 227] width 30 height 8
click at [1472, 274] on span "Re-run" at bounding box center [1466, 278] width 30 height 8
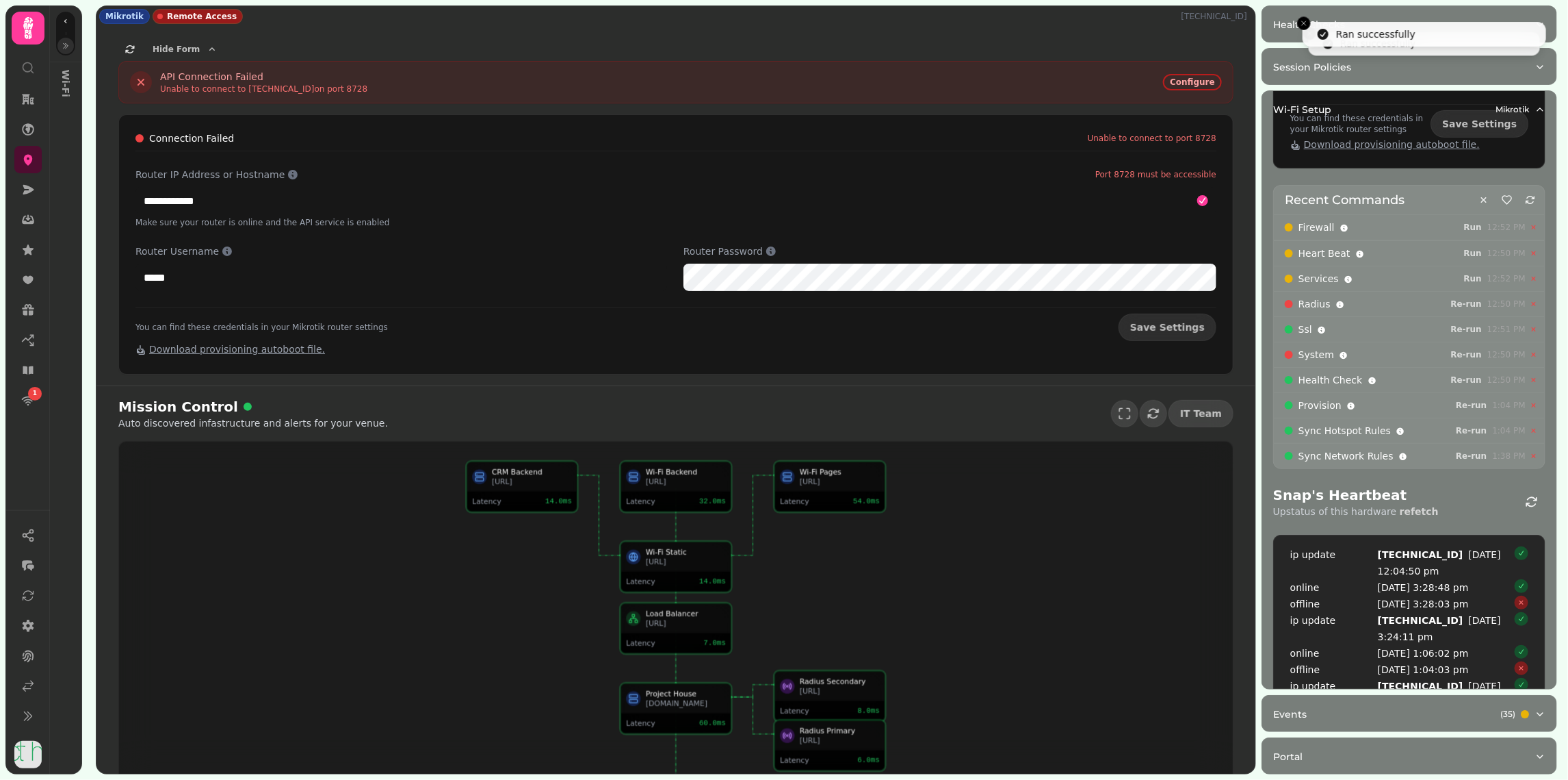
click at [1467, 316] on div "Ssl Re-run 12:51 PM" at bounding box center [1409, 329] width 271 height 25
click at [1470, 300] on span "Re-run" at bounding box center [1466, 304] width 30 height 8
click at [1471, 350] on span "Re-run" at bounding box center [1466, 354] width 30 height 8
click at [989, 423] on div "Mission Control Auto discovered infastructure and alerts for your venue. IT Team" at bounding box center [676, 413] width 1115 height 33
